Goal: Task Accomplishment & Management: Complete application form

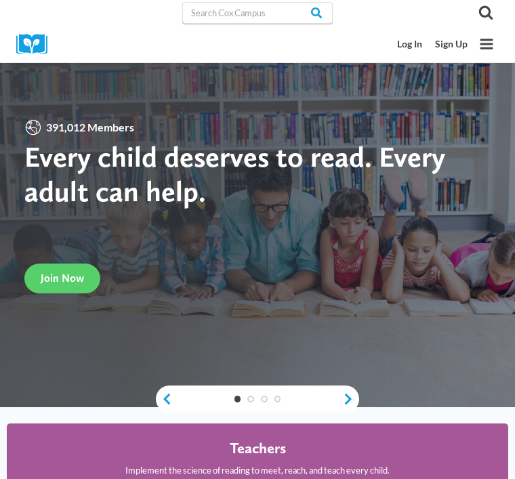
click at [406, 51] on link "Log In" at bounding box center [409, 45] width 38 height 24
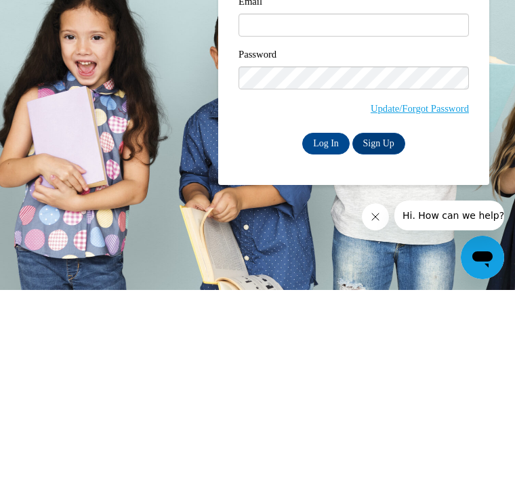
click at [479, 267] on icon "Open messaging window" at bounding box center [482, 257] width 24 height 24
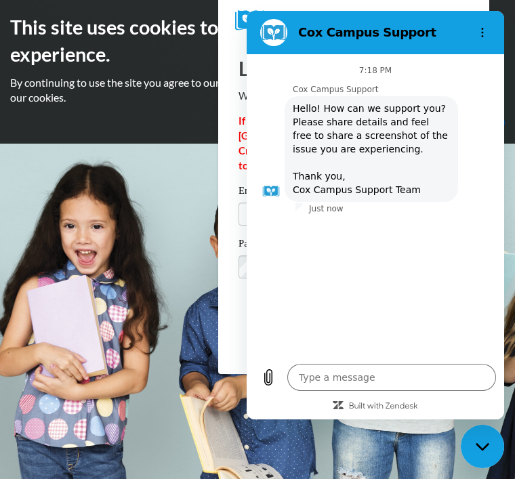
type textarea "x"
click at [352, 391] on textarea at bounding box center [391, 377] width 209 height 27
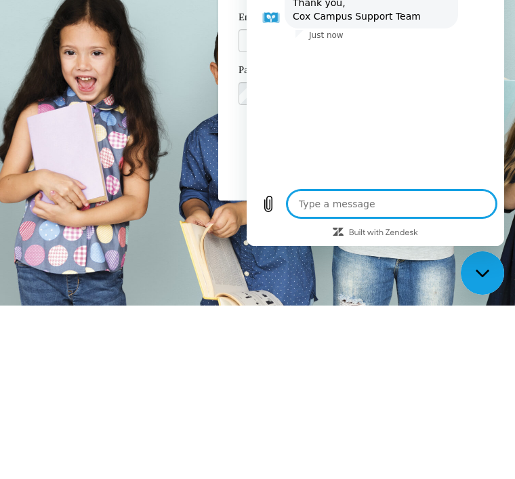
type textarea "R"
type textarea "x"
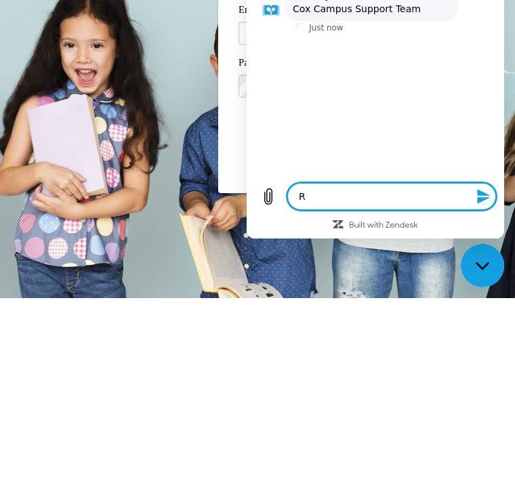
type textarea "Re"
type textarea "x"
type textarea "Res"
type textarea "x"
type textarea "Rese"
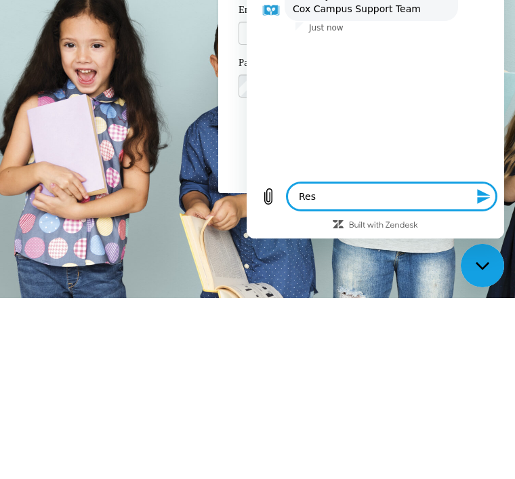
type textarea "x"
type textarea "Reset"
type textarea "x"
type textarea "Reset"
type textarea "x"
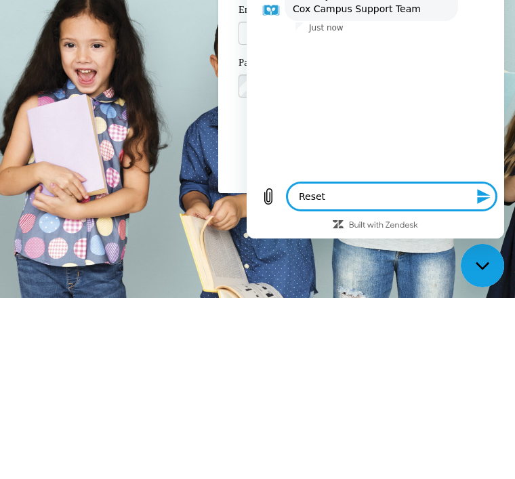
type textarea "Reset p"
type textarea "x"
type textarea "Reset password"
type textarea "x"
type textarea "Reset password"
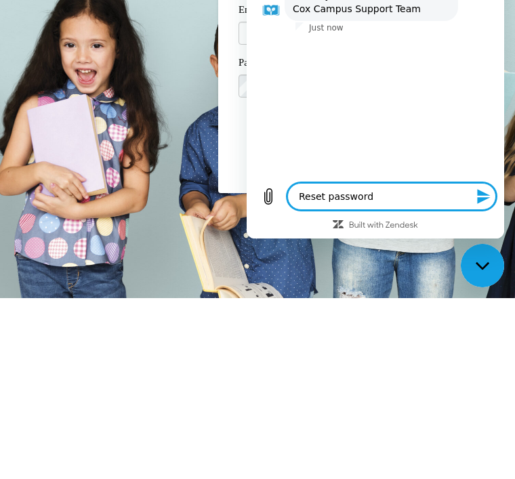
type textarea "x"
type textarea "Reset password n"
type textarea "x"
type textarea "Reset password no"
type textarea "x"
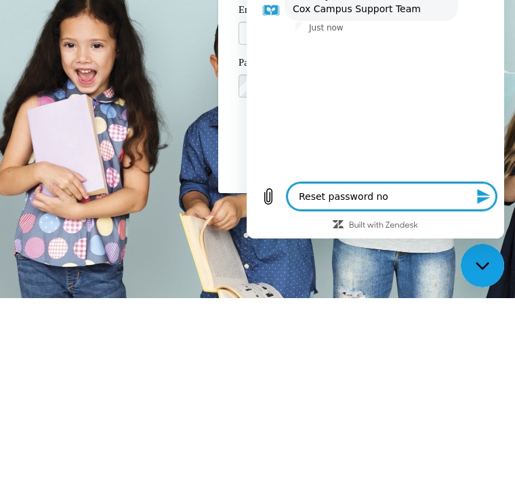
type textarea "Reset password not"
type textarea "x"
type textarea "Reset password not"
type textarea "x"
type textarea "Reset password not w"
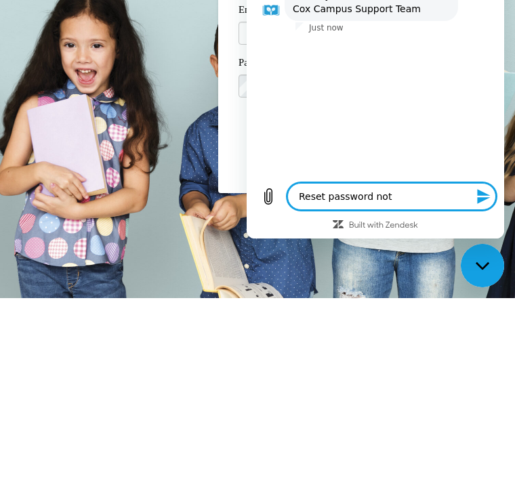
type textarea "x"
type textarea "Reset password not working"
type textarea "x"
type textarea "Reset password not working"
type textarea "x"
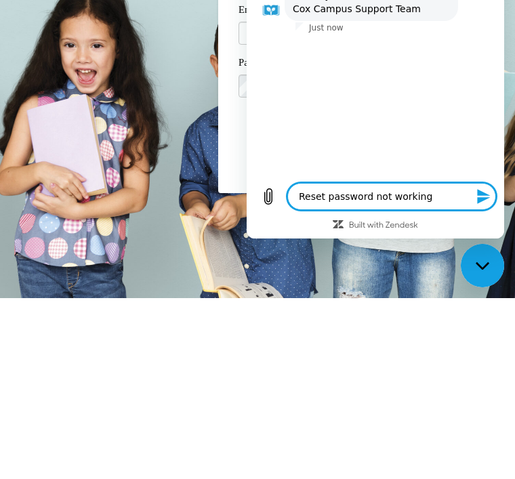
type textarea "Reset password not working"
click at [485, 204] on icon "Send message" at bounding box center [483, 196] width 13 height 15
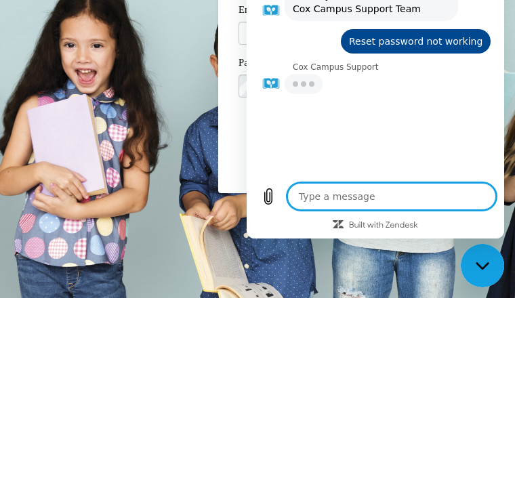
click at [167, 156] on body "This site uses cookies to help improve your learning experience. By continuing …" at bounding box center [257, 239] width 515 height 479
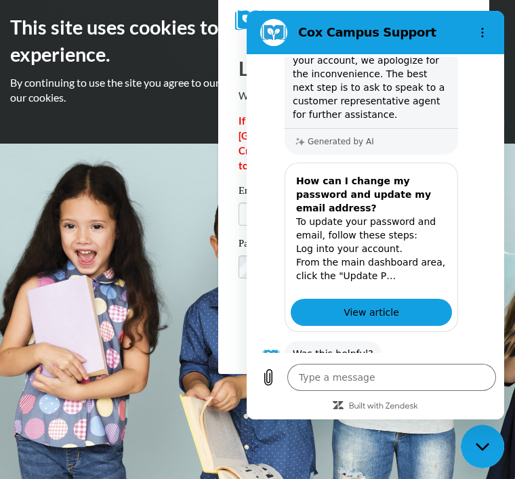
scroll to position [236, 0]
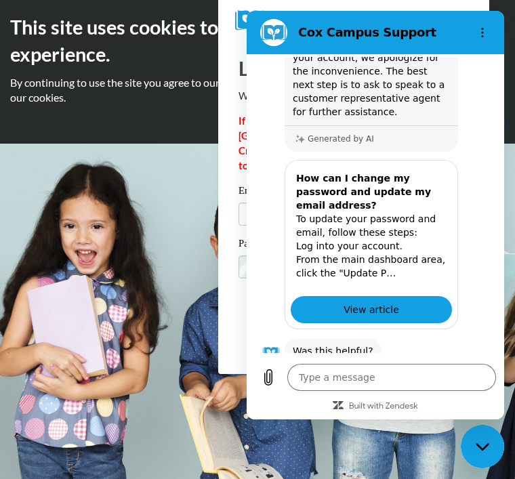
click at [481, 381] on button "No" at bounding box center [472, 394] width 36 height 26
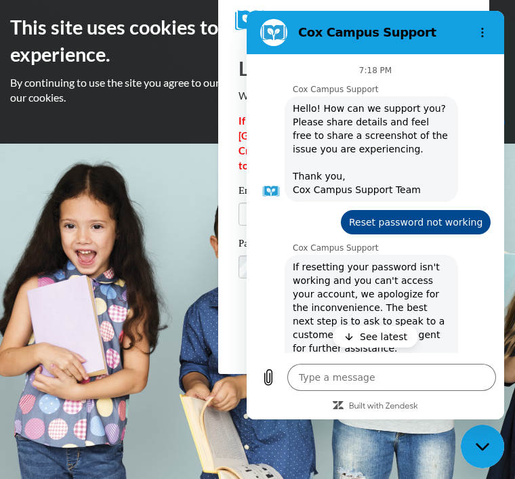
scroll to position [0, 0]
click at [385, 58] on div "7:18 PM Cox Campus Support Cox Campus Support says: Hello! How can we support y…" at bounding box center [375, 205] width 252 height 296
click at [144, 202] on body "This site uses cookies to help improve your learning experience. By continuing …" at bounding box center [257, 239] width 515 height 479
click at [148, 199] on body "This site uses cookies to help improve your learning experience. By continuing …" at bounding box center [257, 239] width 515 height 479
click at [373, 343] on p "See latest" at bounding box center [383, 337] width 47 height 14
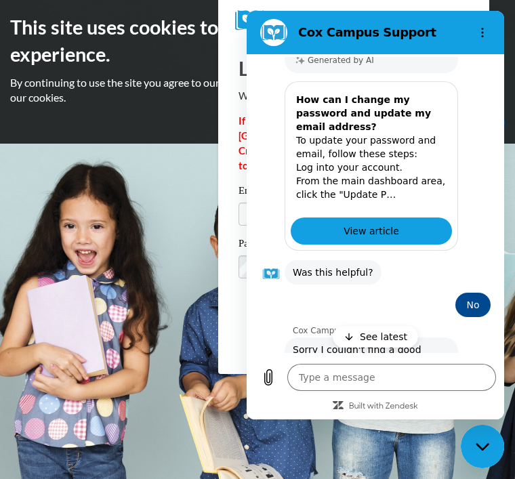
type textarea "x"
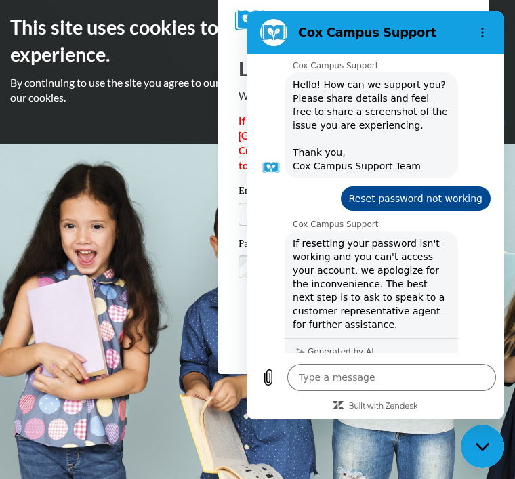
click at [135, 257] on body "This site uses cookies to help improve your learning experience. By continuing …" at bounding box center [257, 239] width 515 height 479
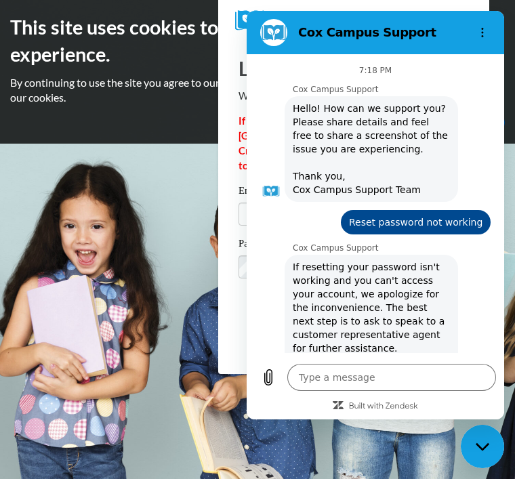
scroll to position [0, 0]
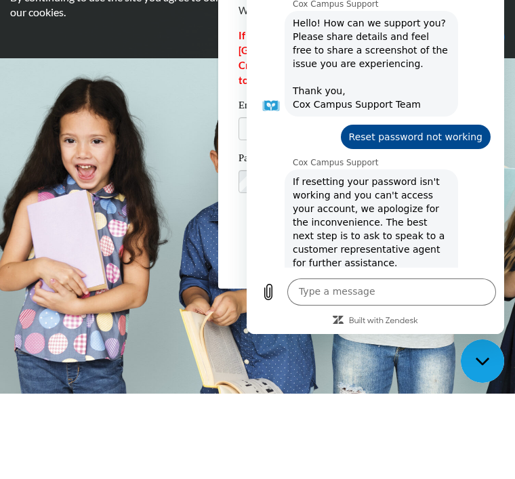
click at [107, 62] on body "This site uses cookies to help improve your learning experience. By continuing …" at bounding box center [257, 239] width 515 height 479
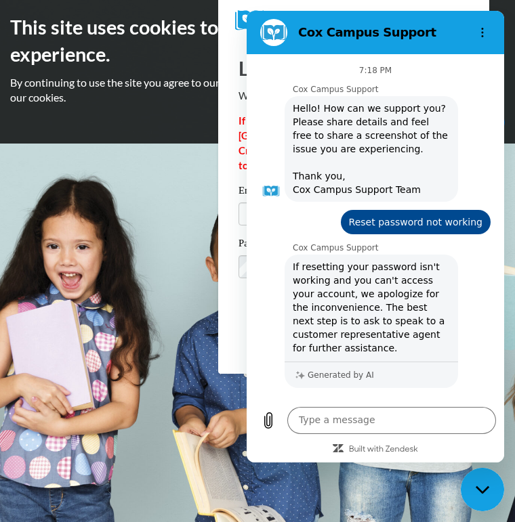
click at [268, 25] on figure at bounding box center [273, 32] width 27 height 27
click at [473, 39] on button "Options menu" at bounding box center [482, 32] width 27 height 27
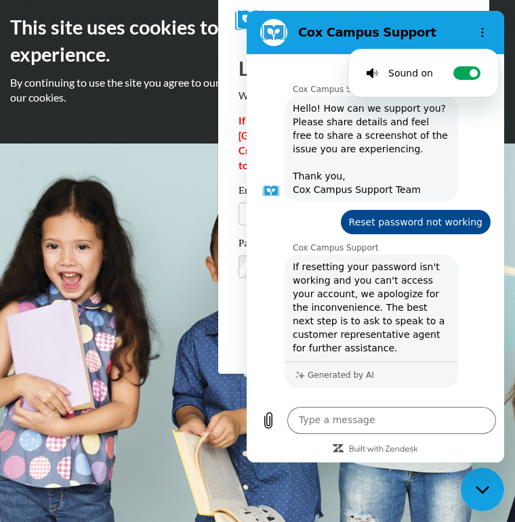
click at [132, 178] on body "This site uses cookies to help improve your learning experience. By continuing …" at bounding box center [257, 261] width 515 height 522
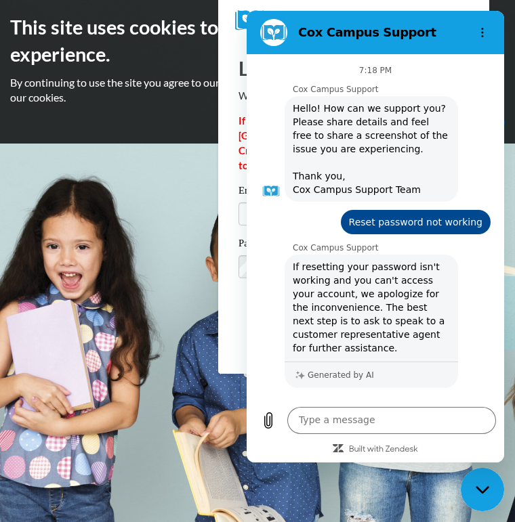
click at [225, 166] on div "Log In Welcome back! If this is your FIRST TIME logging in to the NEW Cox Campu…" at bounding box center [353, 207] width 291 height 333
click at [228, 165] on div "Log In Welcome back! If this is your FIRST TIME logging in to the NEW Cox Campu…" at bounding box center [353, 207] width 291 height 333
click at [231, 230] on div "Please enter your email! Please enter your password! Email Password Update/Forg…" at bounding box center [353, 263] width 251 height 160
click at [230, 242] on div "Please enter your email! Please enter your password! Email Password Update/Forg…" at bounding box center [353, 263] width 251 height 160
click at [482, 478] on icon "Close messaging window" at bounding box center [482, 490] width 14 height 9
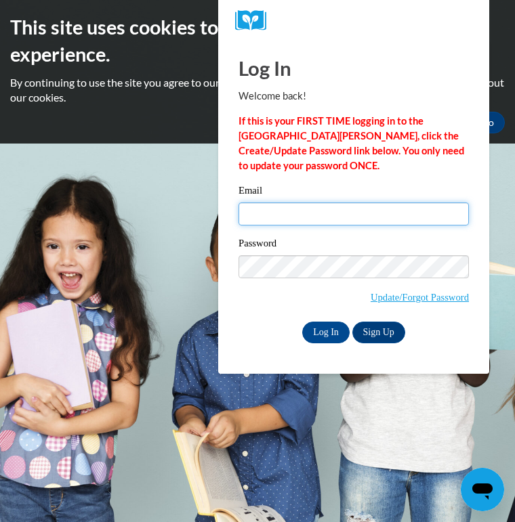
click at [316, 213] on input "Email" at bounding box center [353, 213] width 230 height 23
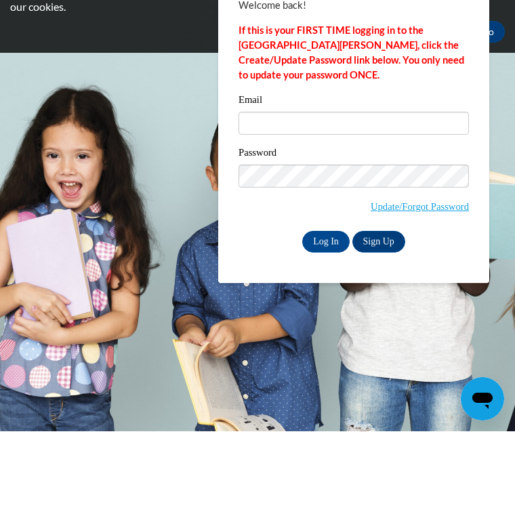
click at [461, 292] on link "Update/Forgot Password" at bounding box center [419, 297] width 98 height 11
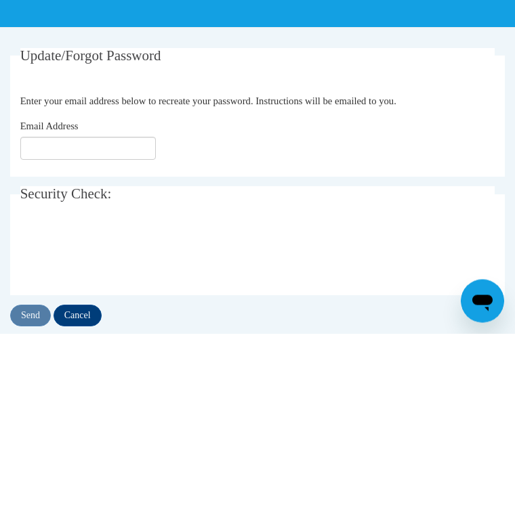
click at [111, 326] on input "Email Address" at bounding box center [87, 337] width 135 height 23
type input "bose.papia@yahoo.com"
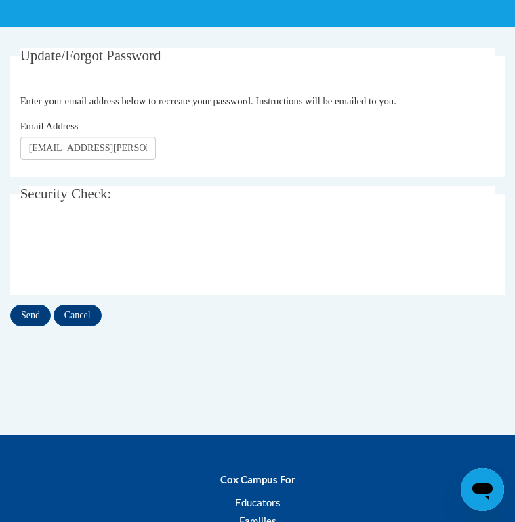
click at [41, 318] on input "Send" at bounding box center [30, 316] width 41 height 22
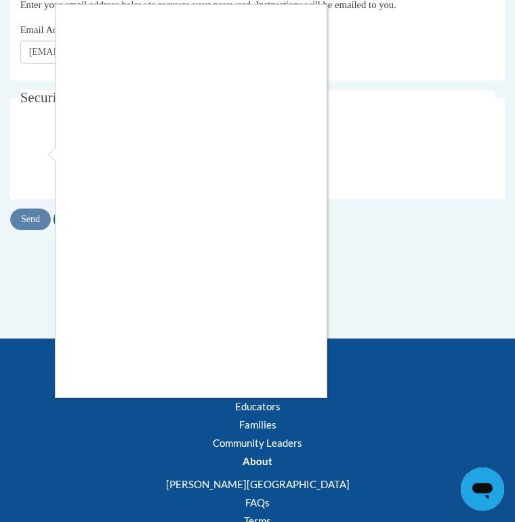
scroll to position [394, 0]
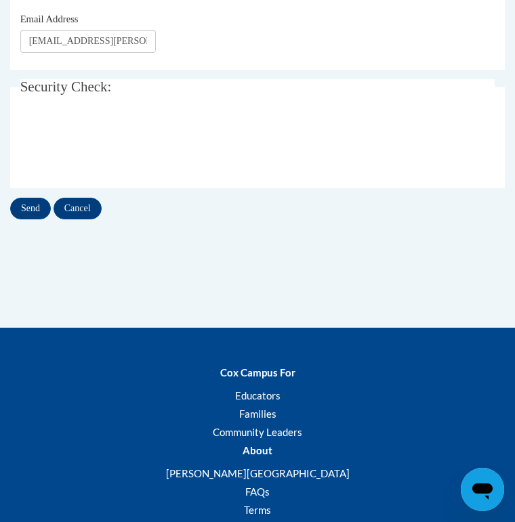
click at [31, 213] on input "Send" at bounding box center [30, 209] width 41 height 22
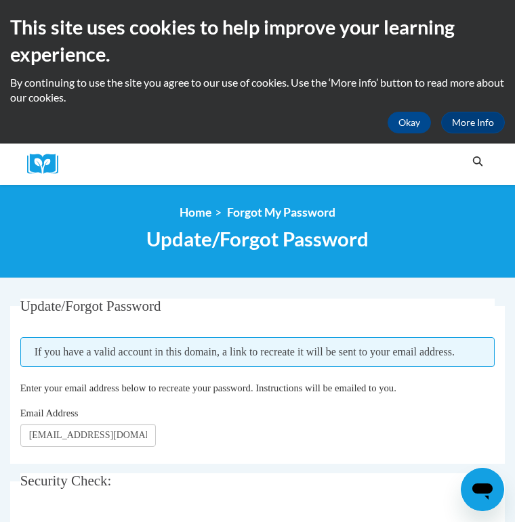
click at [399, 157] on div "Search Search..." at bounding box center [278, 164] width 420 height 41
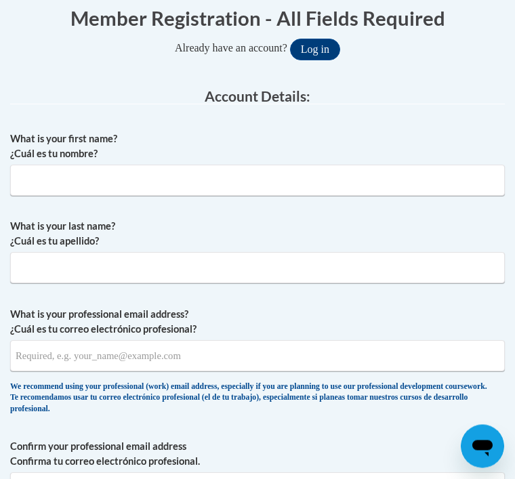
scroll to position [329, 0]
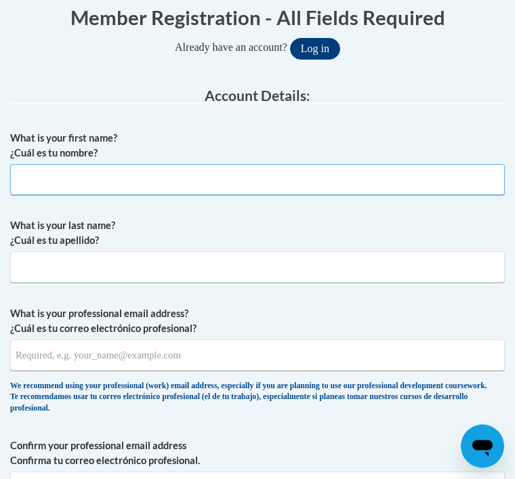
click at [377, 179] on input "What is your first name? ¿Cuál es tu nombre?" at bounding box center [257, 180] width 494 height 31
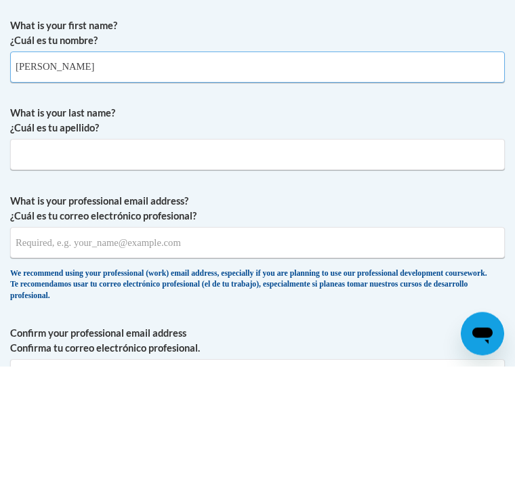
type input "[PERSON_NAME]"
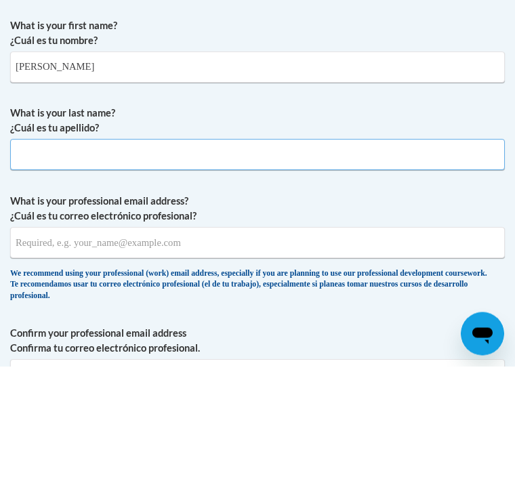
click at [167, 252] on input "What is your last name? ¿Cuál es tu apellido?" at bounding box center [257, 267] width 494 height 31
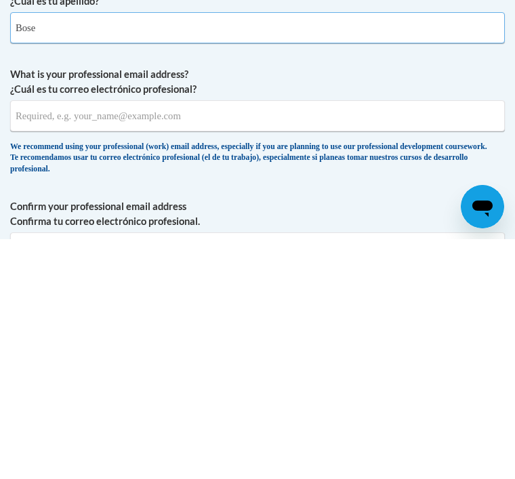
type input "Bose"
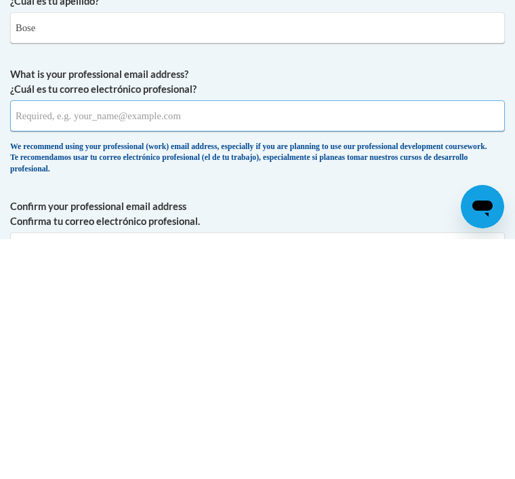
click at [226, 340] on input "What is your professional email address? ¿Cuál es tu correo electrónico profesi…" at bounding box center [257, 355] width 494 height 31
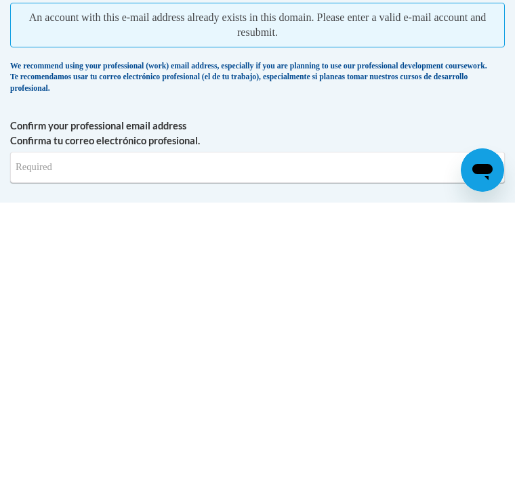
scroll to position [442, 0]
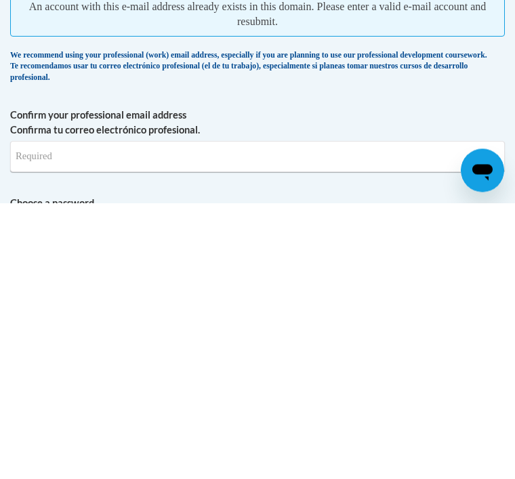
type input "[EMAIL_ADDRESS][PERSON_NAME][DOMAIN_NAME]"
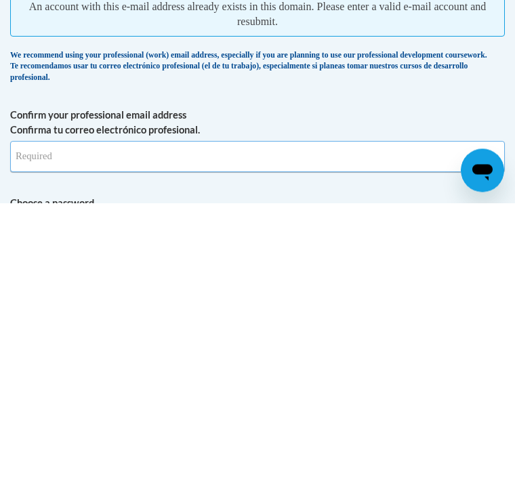
click at [212, 417] on input "Confirm your professional email address Confirma tu correo electrónico profesio…" at bounding box center [257, 432] width 494 height 31
type input "[EMAIL_ADDRESS][PERSON_NAME][DOMAIN_NAME]"
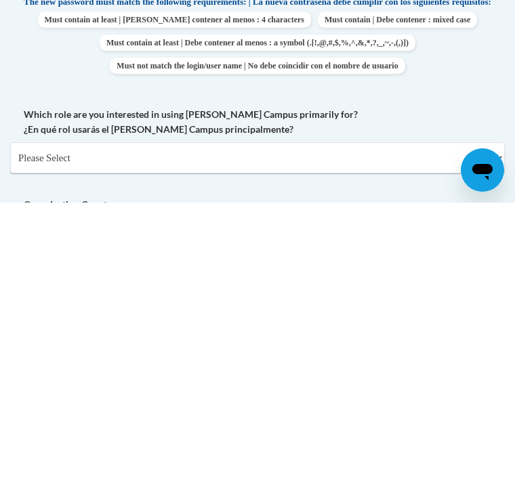
scroll to position [760, 0]
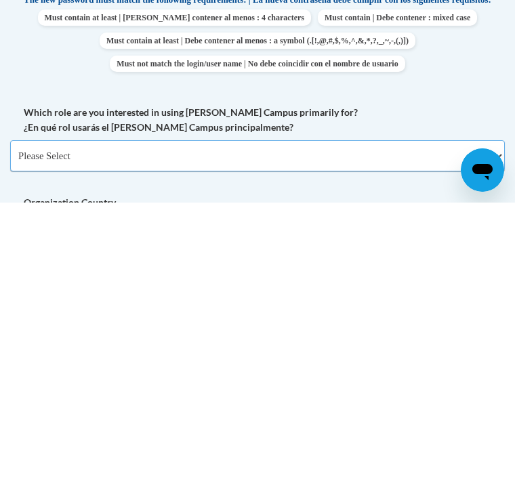
click at [488, 416] on select "Please Select College/University | Colegio/Universidad Community/Nonprofit Part…" at bounding box center [257, 431] width 494 height 31
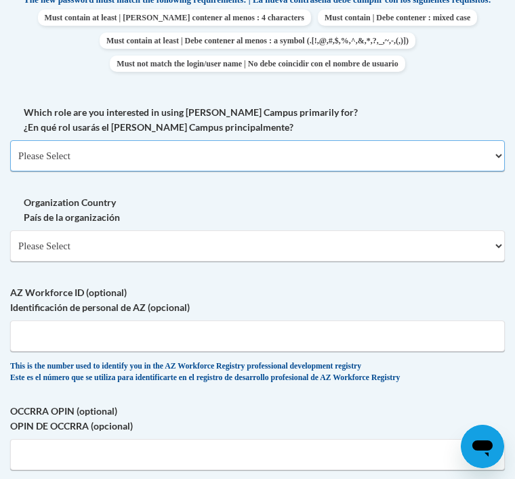
select select "fbf2d438-af2f-41f8-98f1-81c410e29de3"
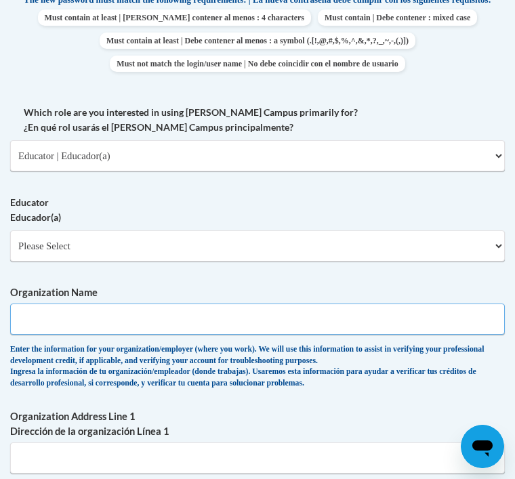
click at [435, 303] on input "Organization Name" at bounding box center [257, 318] width 494 height 31
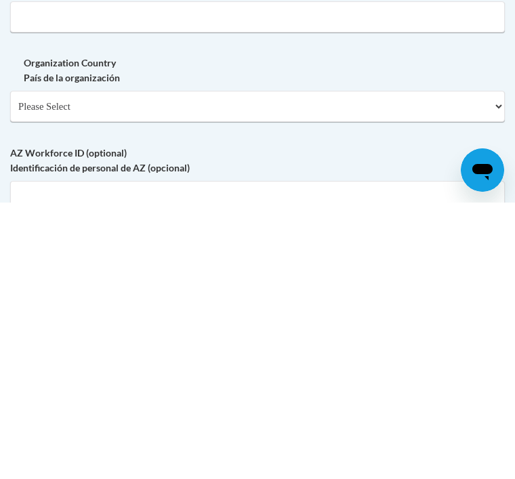
scroll to position [1306, 0]
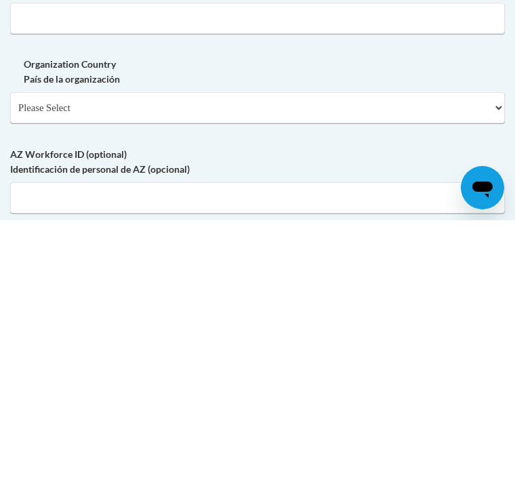
type input "Dunwoody prep"
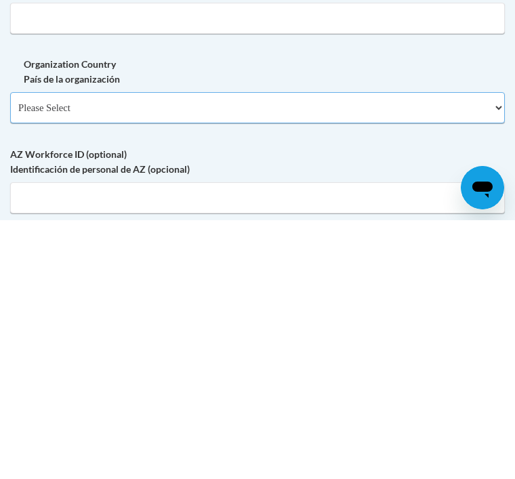
click at [490, 351] on select "Please Select United States | Estados Unidos Outside of the United States | Fue…" at bounding box center [257, 366] width 494 height 31
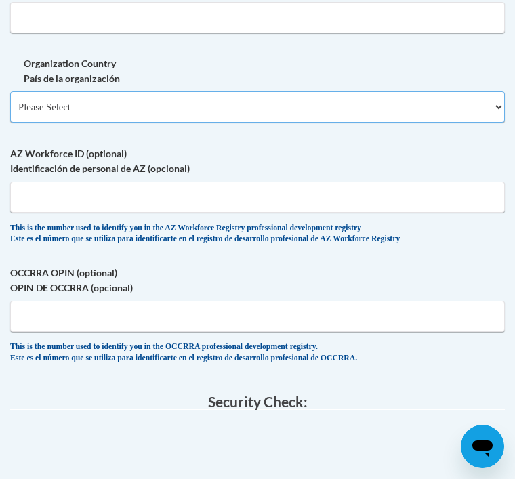
select select "ad49bcad-a171-4b2e-b99c-48b446064914"
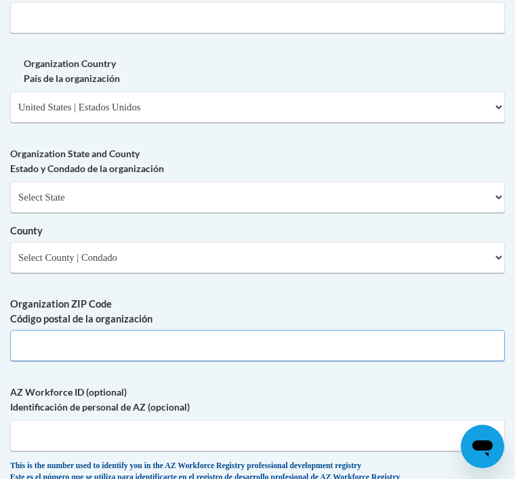
click at [280, 330] on input "Organization ZIP Code Código postal de la organización" at bounding box center [257, 345] width 494 height 31
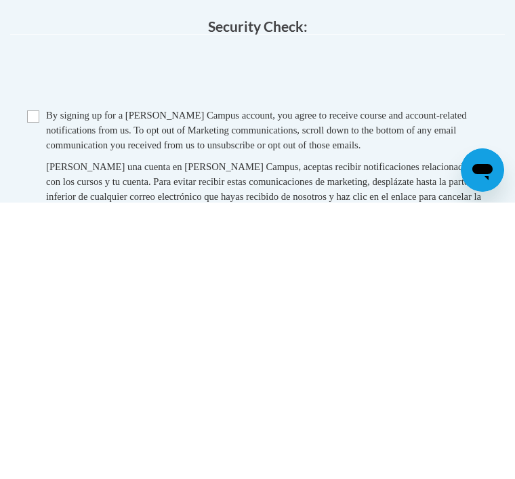
type input "30338"
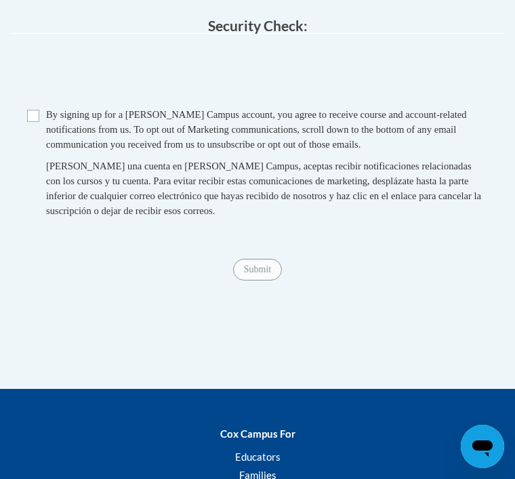
click at [35, 110] on input "Checkbox" at bounding box center [33, 116] width 12 height 12
checkbox input "true"
click at [253, 263] on span "Submit" at bounding box center [257, 268] width 49 height 11
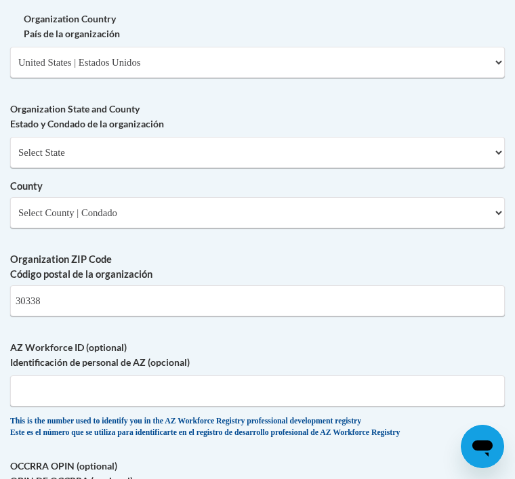
scroll to position [1608, 0]
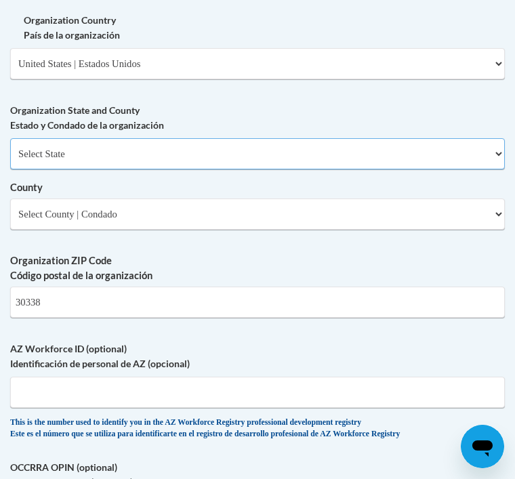
click at [504, 138] on select "Select State Alabama Alaska Arizona Arkansas California Colorado Connecticut De…" at bounding box center [257, 153] width 494 height 31
select select "Georgia"
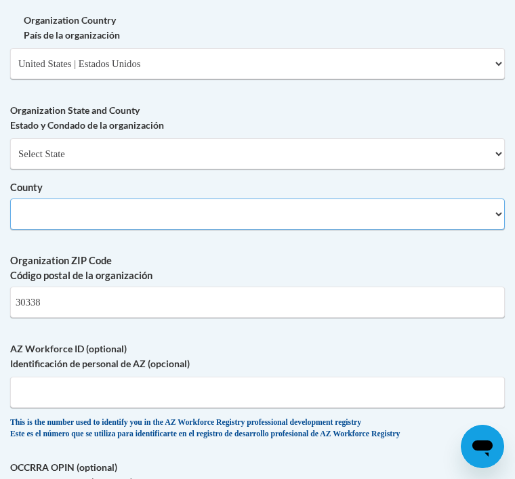
click at [493, 198] on select "County" at bounding box center [257, 213] width 494 height 31
click at [120, 198] on select "Select County Appling Atkinson Bacon Baker Baldwin Banks Barrow Bartow Ben Hill…" at bounding box center [257, 213] width 494 height 31
select select "DeKalb"
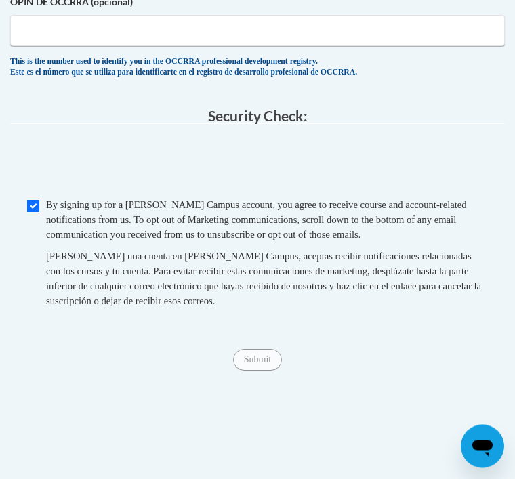
scroll to position [2089, 0]
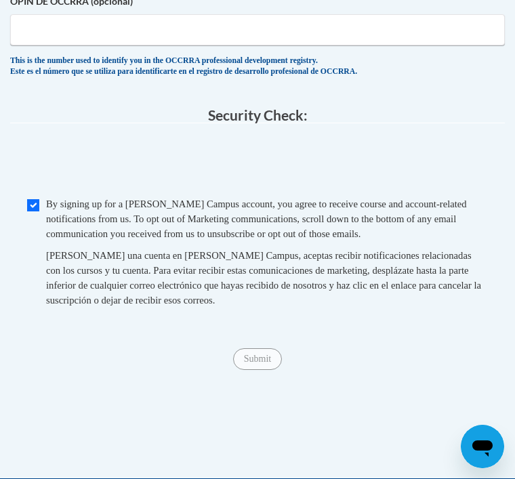
click at [260, 352] on span "Submit" at bounding box center [257, 357] width 49 height 11
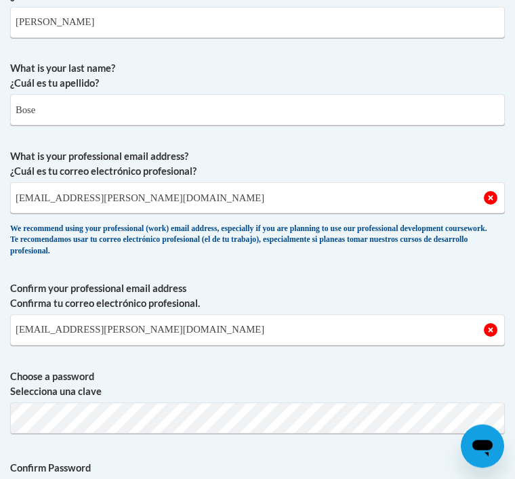
scroll to position [469, 0]
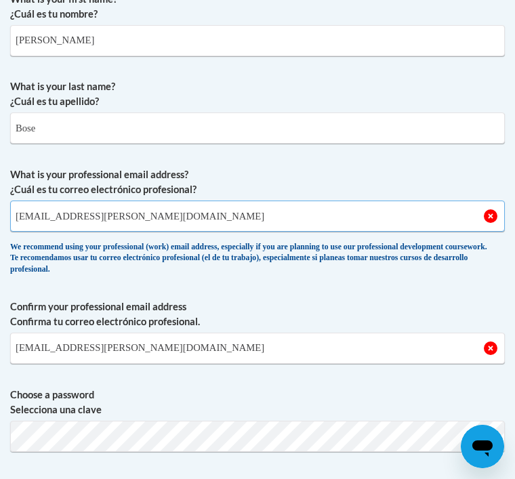
click at [489, 220] on input "[EMAIL_ADDRESS][PERSON_NAME][DOMAIN_NAME]" at bounding box center [257, 215] width 494 height 31
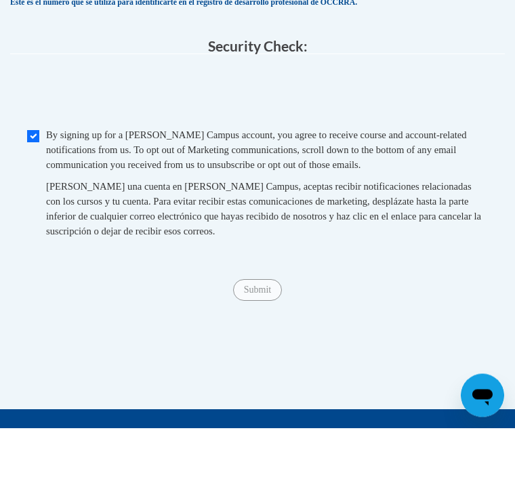
scroll to position [2216, 0]
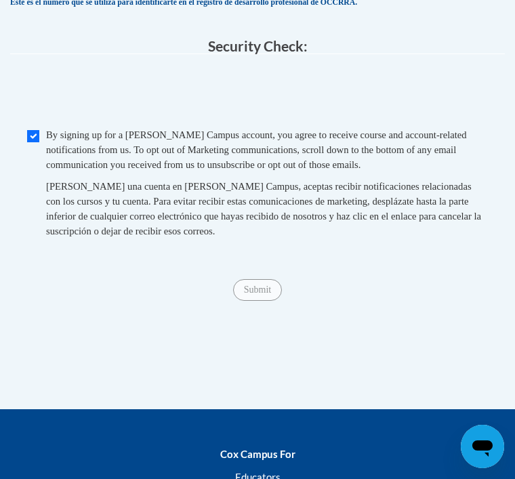
click at [252, 283] on span "Submit" at bounding box center [257, 288] width 49 height 11
click at [262, 283] on span "Submit" at bounding box center [257, 288] width 49 height 11
click at [262, 279] on div "Submit Submit" at bounding box center [257, 290] width 494 height 22
click at [265, 279] on div "Submit Submit" at bounding box center [257, 290] width 494 height 22
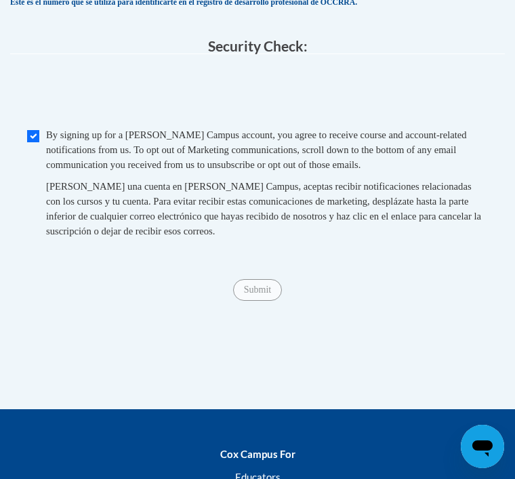
click at [267, 279] on div "Submit Submit" at bounding box center [257, 290] width 494 height 22
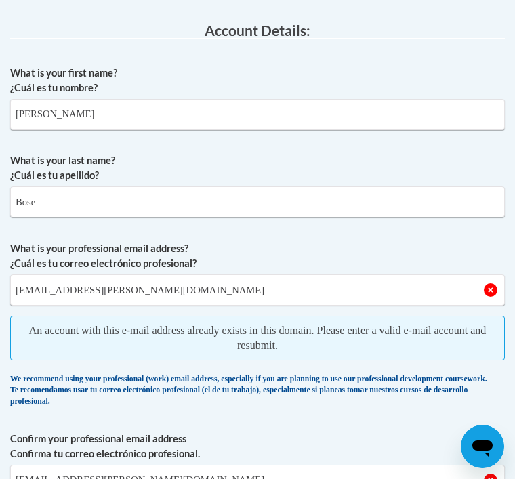
scroll to position [393, 0]
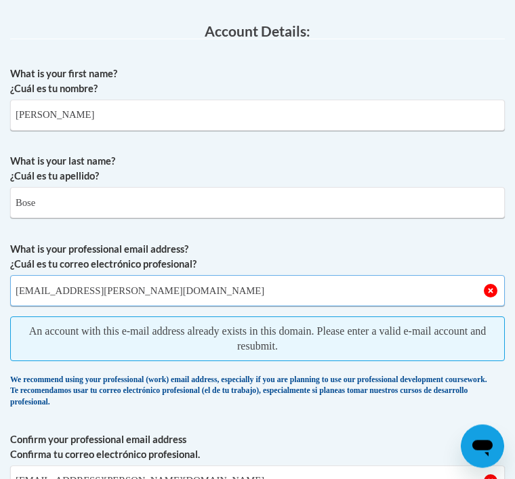
click at [144, 295] on input "[EMAIL_ADDRESS][PERSON_NAME][DOMAIN_NAME]" at bounding box center [257, 291] width 494 height 31
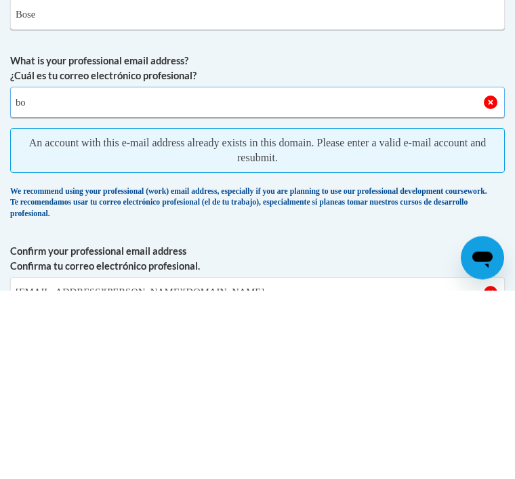
type input "b"
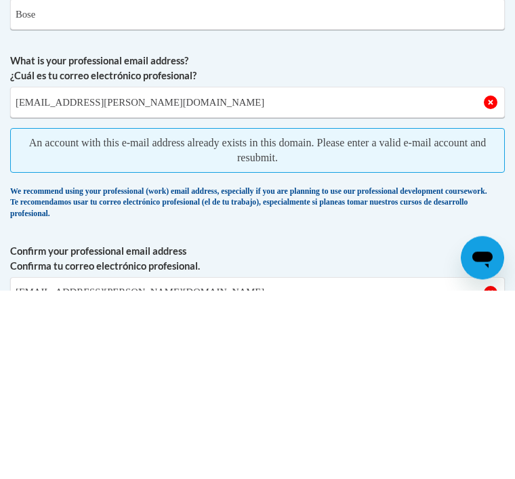
click at [488, 276] on input "bose.papia@yahoo.co" at bounding box center [257, 291] width 494 height 31
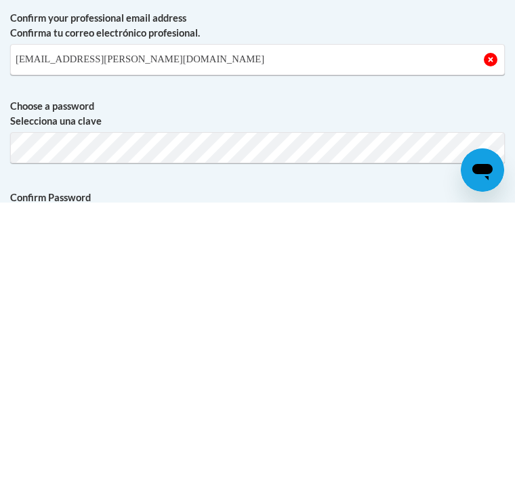
scroll to position [482, 0]
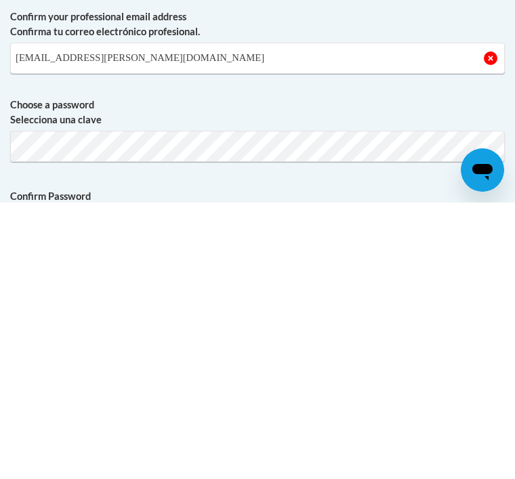
type input "bose.papia@yahoo.co"
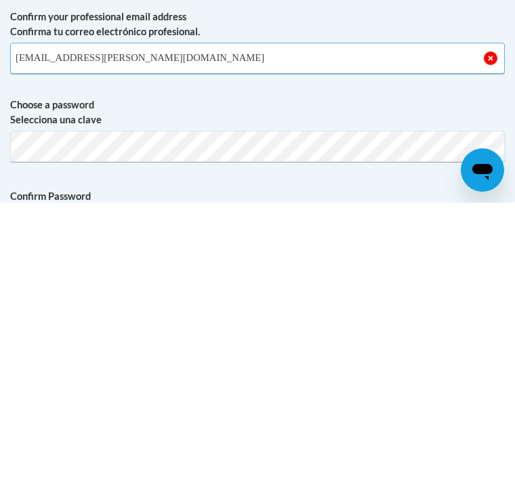
click at [198, 319] on input "[EMAIL_ADDRESS][PERSON_NAME][DOMAIN_NAME]" at bounding box center [257, 334] width 494 height 31
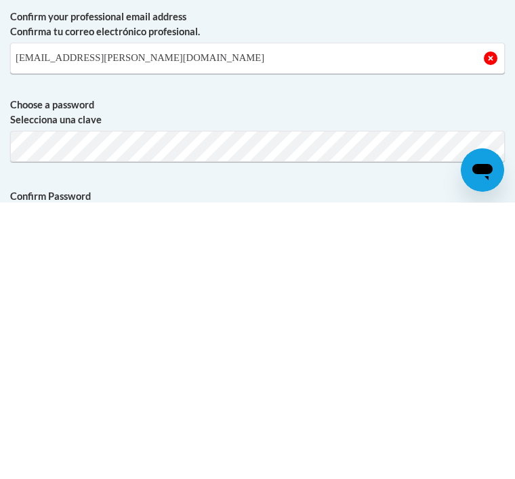
click at [165, 319] on input "[EMAIL_ADDRESS][PERSON_NAME][DOMAIN_NAME]" at bounding box center [257, 334] width 494 height 31
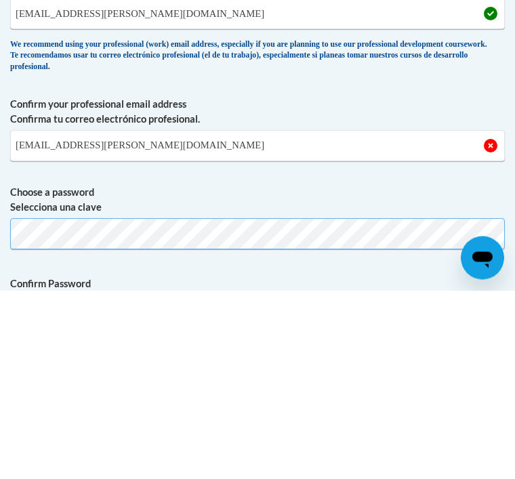
scroll to position [503, 0]
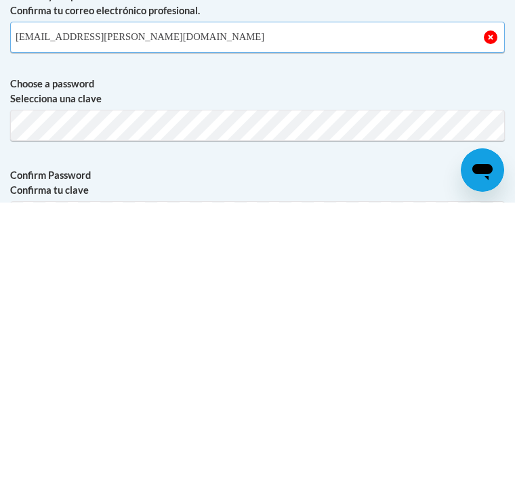
click at [148, 298] on input "[EMAIL_ADDRESS][PERSON_NAME][DOMAIN_NAME]" at bounding box center [257, 313] width 494 height 31
type input "b"
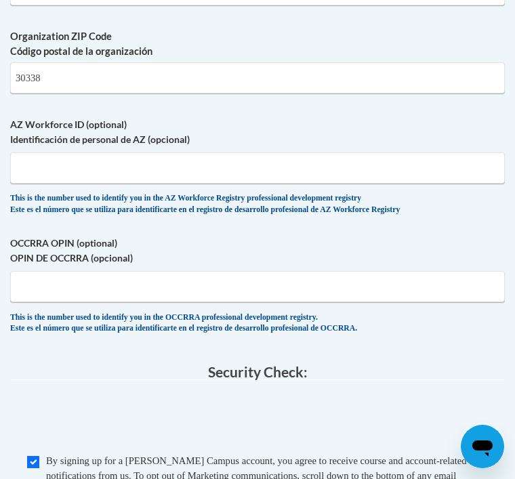
scroll to position [1832, 0]
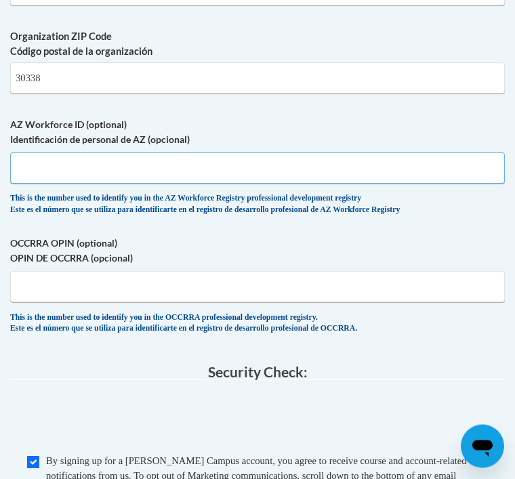
click at [285, 153] on input "AZ Workforce ID (optional) Identificación de personal de AZ (opcional)" at bounding box center [257, 168] width 494 height 31
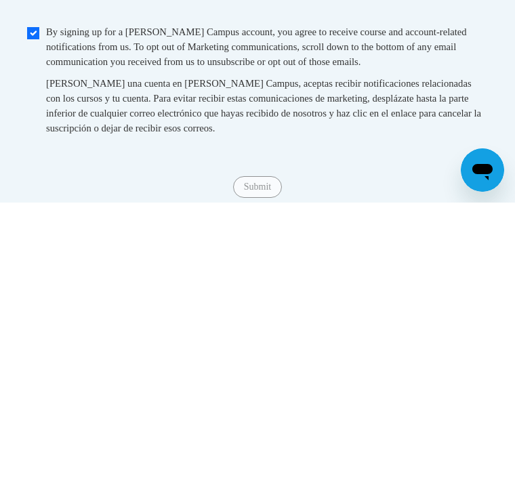
click at [247, 456] on span "Submit" at bounding box center [257, 461] width 49 height 11
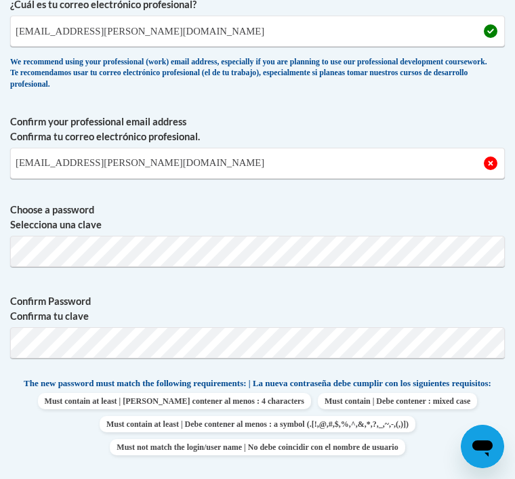
scroll to position [662, 0]
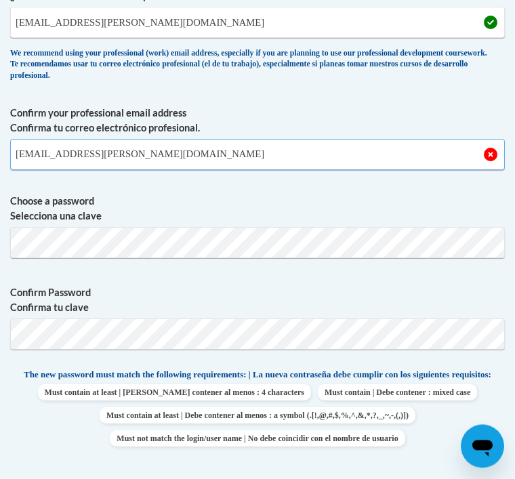
click at [487, 159] on input "[EMAIL_ADDRESS][PERSON_NAME][DOMAIN_NAME]" at bounding box center [257, 155] width 494 height 31
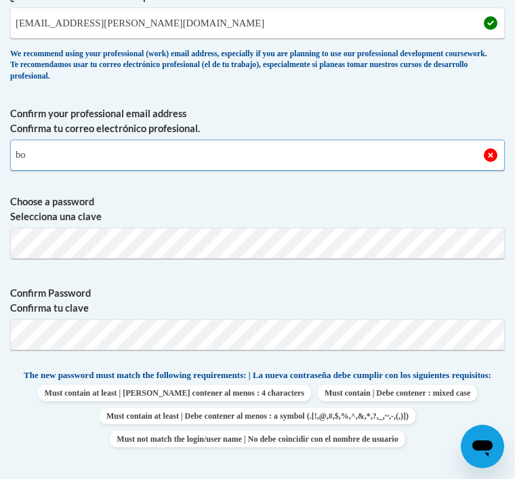
type input "b"
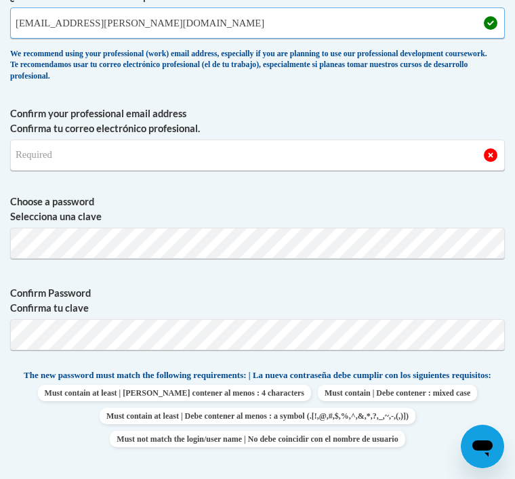
click at [127, 22] on input "bose.papia@yahoo.co" at bounding box center [257, 22] width 494 height 31
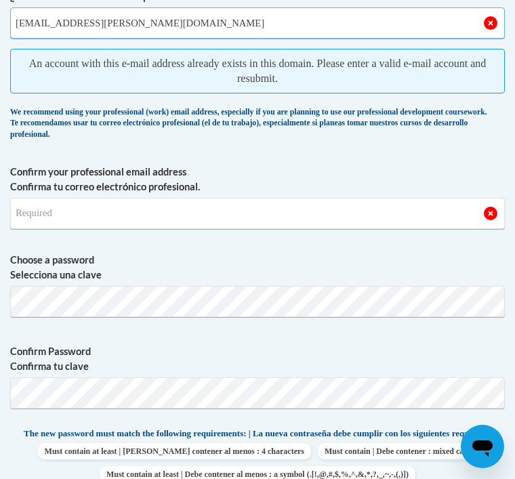
click at [487, 26] on input "[EMAIL_ADDRESS][PERSON_NAME][DOMAIN_NAME]" at bounding box center [257, 22] width 494 height 31
type input "[EMAIL_ADDRESS][PERSON_NAME][DOMAIN_NAME]"
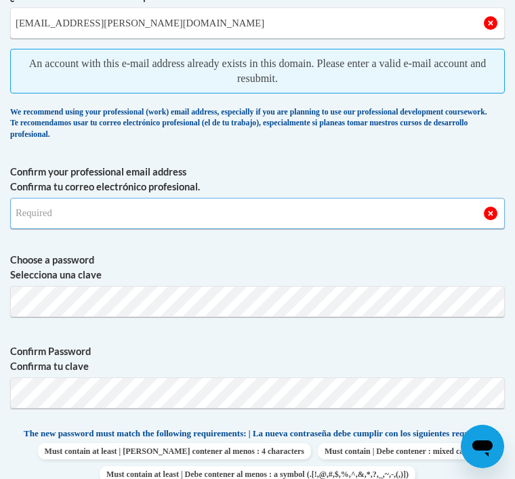
click at [479, 213] on input "Confirm your professional email address Confirma tu correo electrónico profesio…" at bounding box center [257, 213] width 494 height 31
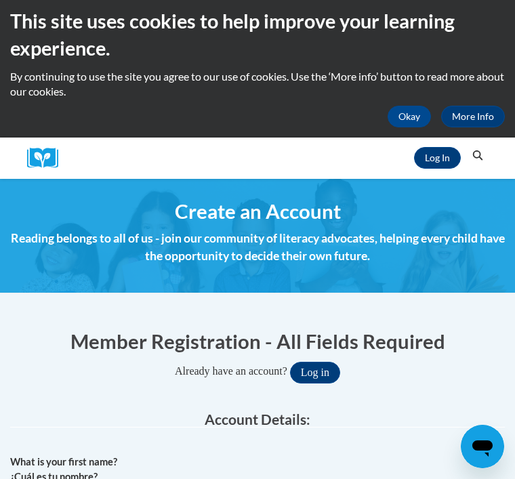
scroll to position [0, 0]
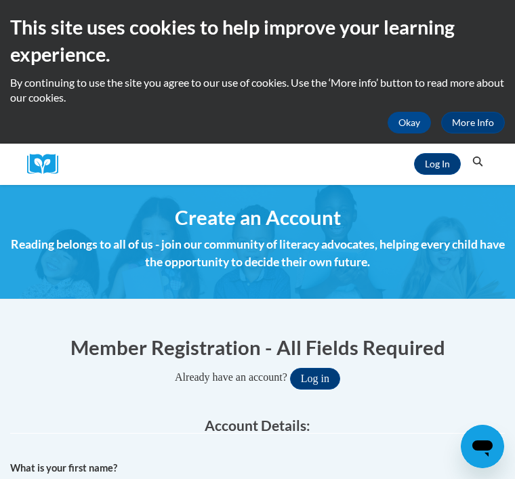
click at [405, 126] on button "Okay" at bounding box center [408, 123] width 43 height 22
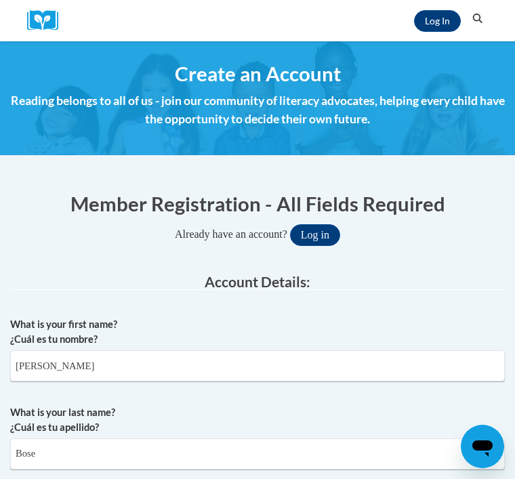
click at [433, 20] on link "Log In" at bounding box center [437, 21] width 47 height 22
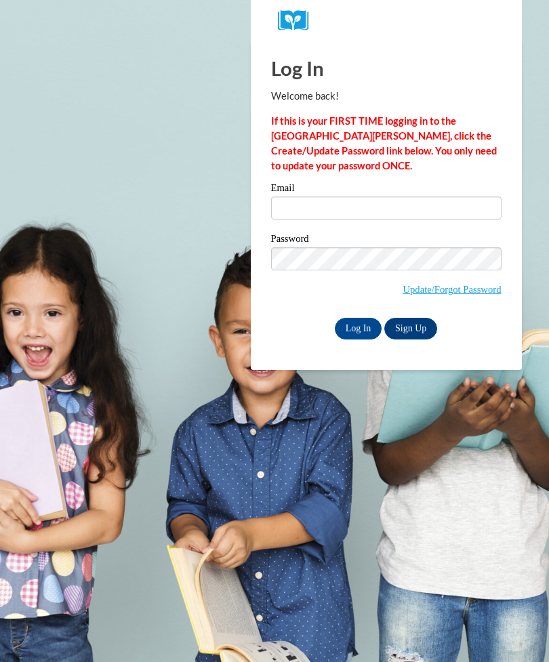
click at [309, 208] on input "Email" at bounding box center [386, 207] width 230 height 23
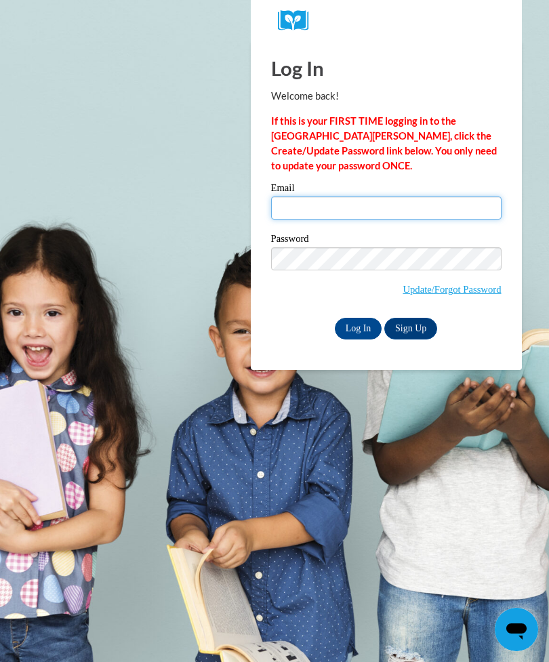
type input "[EMAIL_ADDRESS][PERSON_NAME][DOMAIN_NAME]"
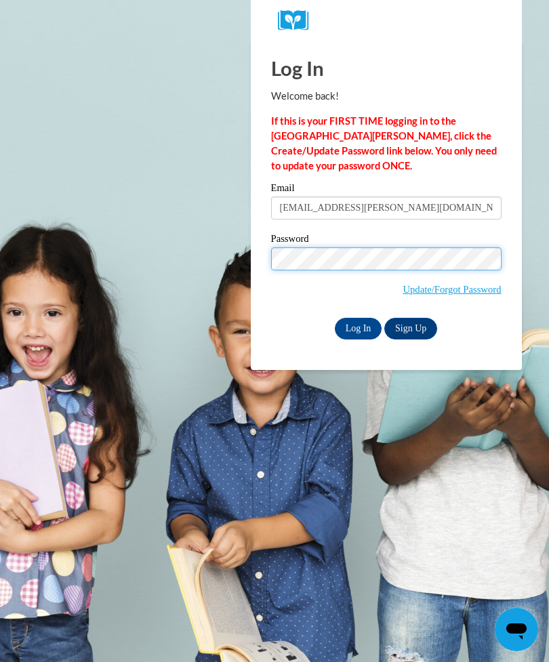
click at [358, 327] on input "Log In" at bounding box center [358, 329] width 47 height 22
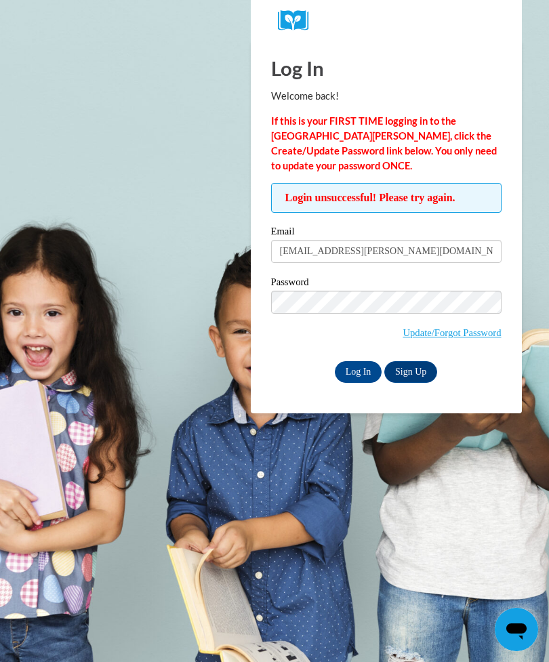
click at [357, 369] on input "Log In" at bounding box center [358, 372] width 47 height 22
click at [363, 367] on input "Log In" at bounding box center [358, 372] width 47 height 22
